Goal: Task Accomplishment & Management: Use online tool/utility

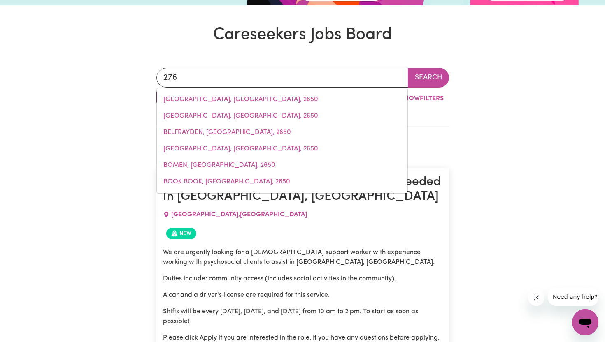
type input "2765"
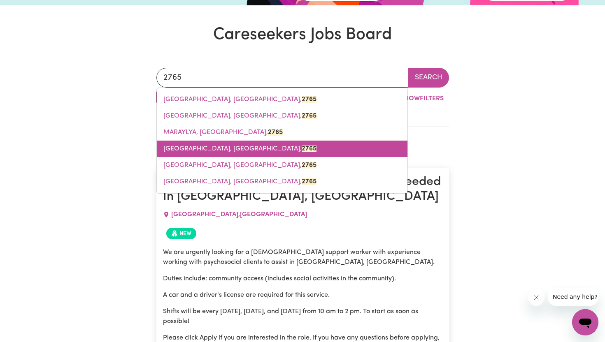
click at [228, 148] on span "[GEOGRAPHIC_DATA], [GEOGRAPHIC_DATA], 2765" at bounding box center [239, 149] width 153 height 7
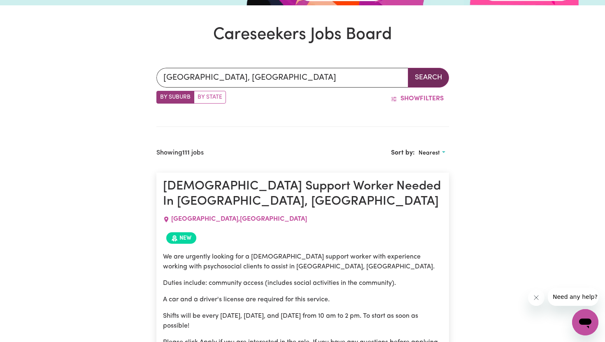
click at [411, 80] on button "Search" at bounding box center [428, 78] width 41 height 20
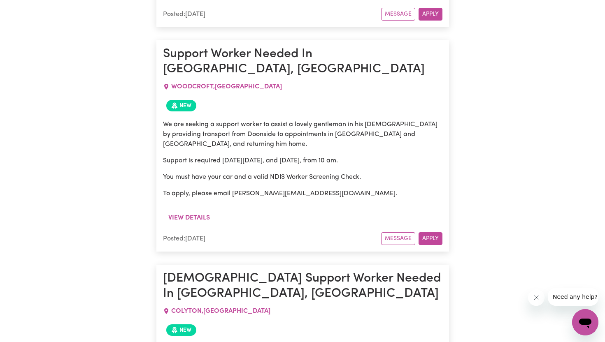
scroll to position [1389, 0]
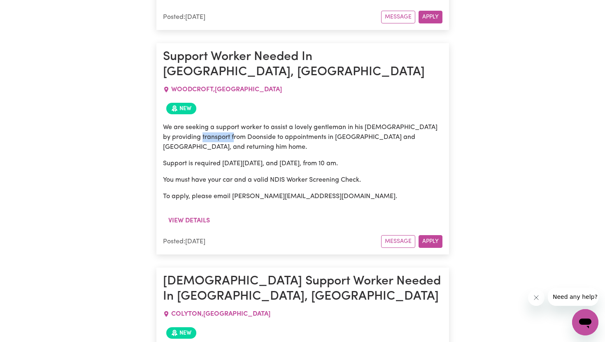
drag, startPoint x: 209, startPoint y: 77, endPoint x: 244, endPoint y: 77, distance: 34.6
click at [244, 123] on p "We are seeking a support worker to assist a lovely gentleman in his [DEMOGRAPHI…" at bounding box center [302, 138] width 279 height 30
click at [262, 123] on p "We are seeking a support worker to assist a lovely gentleman in his [DEMOGRAPHI…" at bounding box center [302, 138] width 279 height 30
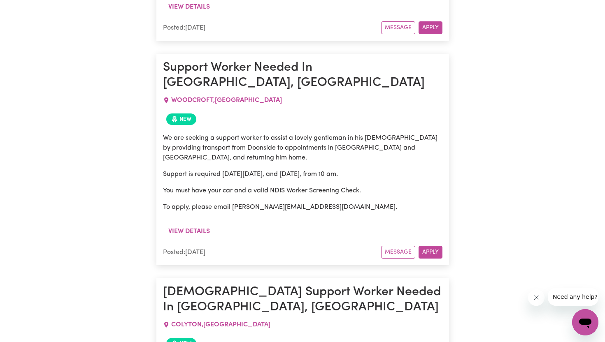
scroll to position [1380, 0]
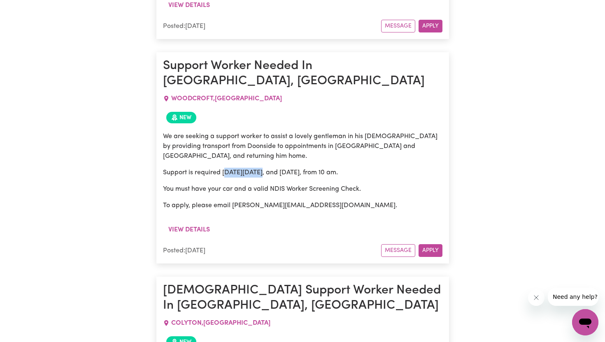
drag, startPoint x: 265, startPoint y: 113, endPoint x: 227, endPoint y: 112, distance: 37.9
click at [227, 168] on p "Support is required [DATE][DATE], and [DATE], from 10 am." at bounding box center [302, 173] width 279 height 10
click at [235, 168] on p "Support is required [DATE][DATE], and [DATE], from 10 am." at bounding box center [302, 173] width 279 height 10
drag, startPoint x: 269, startPoint y: 112, endPoint x: 296, endPoint y: 114, distance: 27.2
click at [296, 168] on p "Support is required [DATE][DATE], and [DATE], from 10 am." at bounding box center [302, 173] width 279 height 10
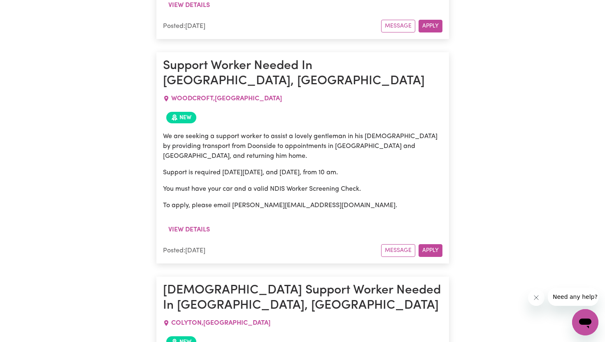
click at [327, 168] on p "Support is required [DATE][DATE], and [DATE], from 10 am." at bounding box center [302, 173] width 279 height 10
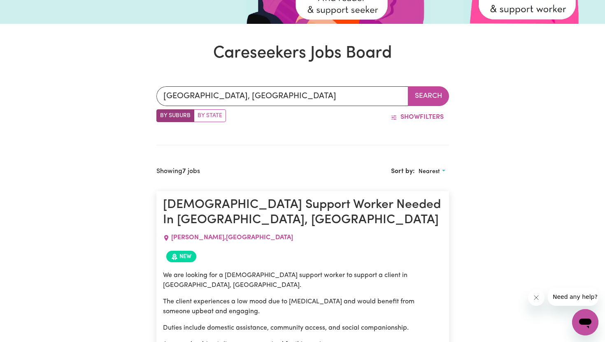
scroll to position [217, 0]
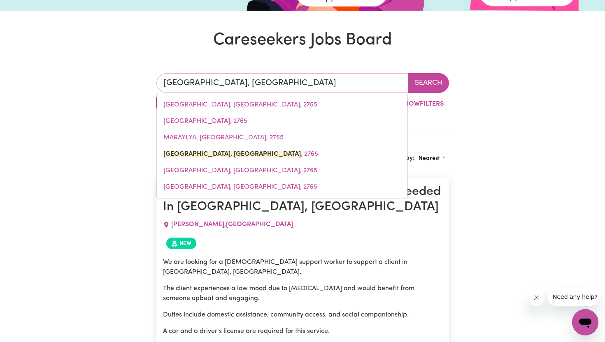
drag, startPoint x: 300, startPoint y: 81, endPoint x: 120, endPoint y: 80, distance: 180.3
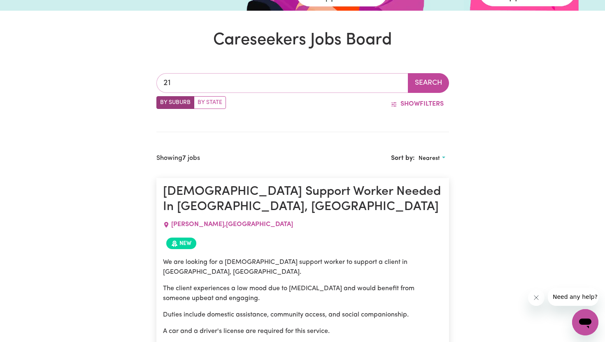
type input "2"
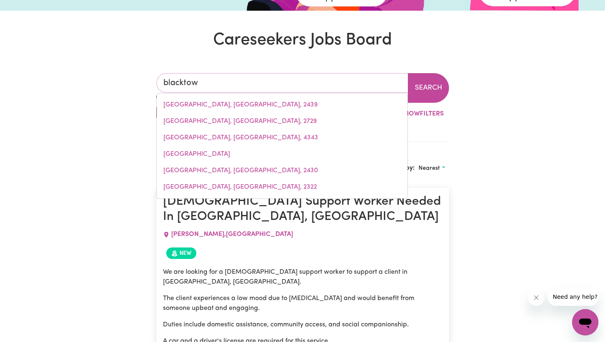
type input "[GEOGRAPHIC_DATA]"
type input "[GEOGRAPHIC_DATA], [GEOGRAPHIC_DATA], 2148"
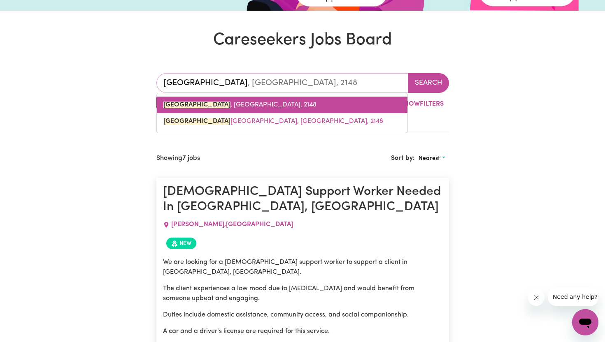
click at [244, 103] on span "[GEOGRAPHIC_DATA] , [GEOGRAPHIC_DATA], 2148" at bounding box center [239, 105] width 153 height 7
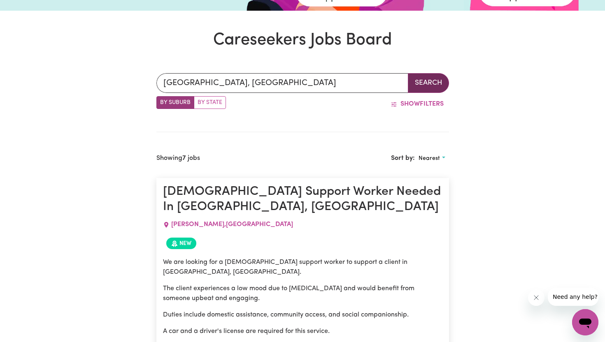
click at [418, 88] on button "Search" at bounding box center [428, 83] width 41 height 20
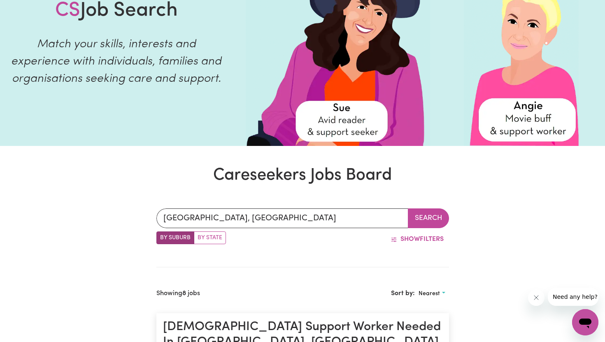
scroll to position [95, 0]
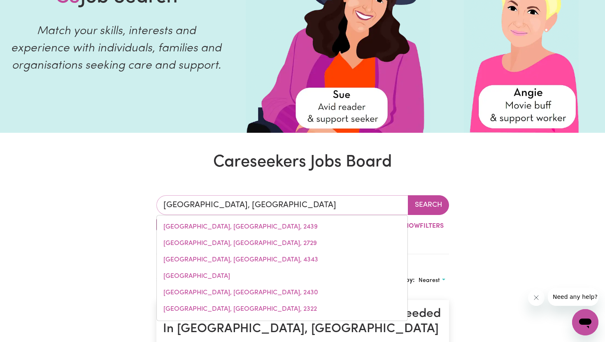
drag, startPoint x: 295, startPoint y: 202, endPoint x: 158, endPoint y: 202, distance: 137.5
click at [158, 202] on input "[GEOGRAPHIC_DATA], [GEOGRAPHIC_DATA]" at bounding box center [282, 205] width 252 height 20
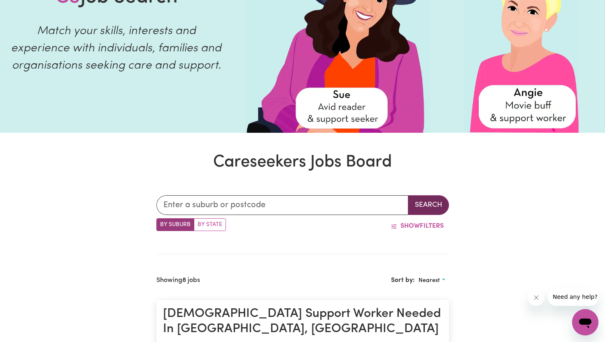
click at [417, 212] on button "Search" at bounding box center [428, 205] width 41 height 20
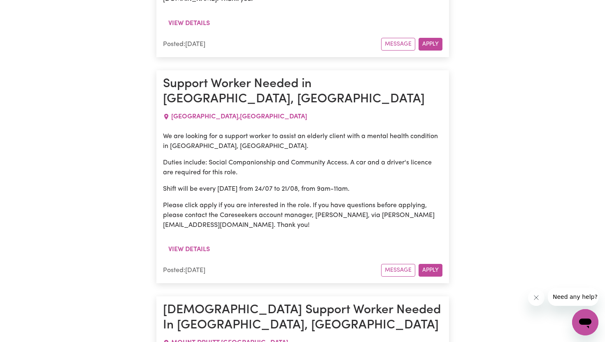
scroll to position [1328, 0]
